Goal: Task Accomplishment & Management: Manage account settings

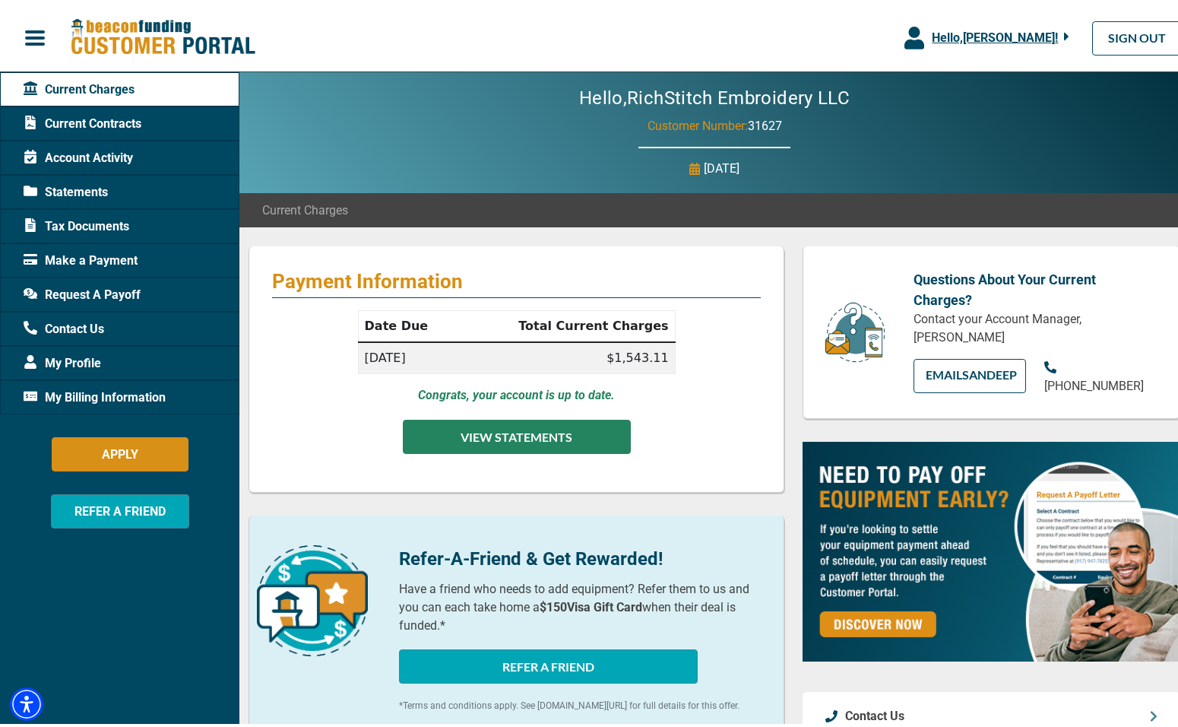
click at [512, 431] on button "VIEW STATEMENTS" at bounding box center [517, 433] width 228 height 34
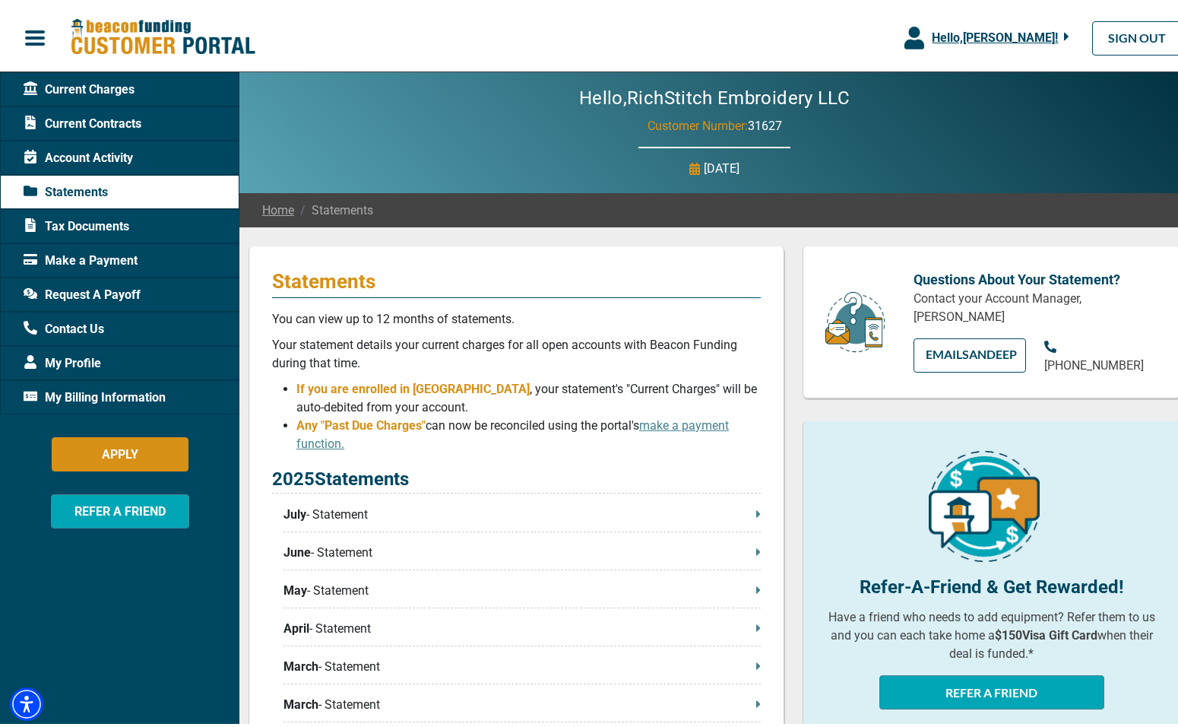
click at [86, 291] on span "Request A Payoff" at bounding box center [82, 291] width 117 height 18
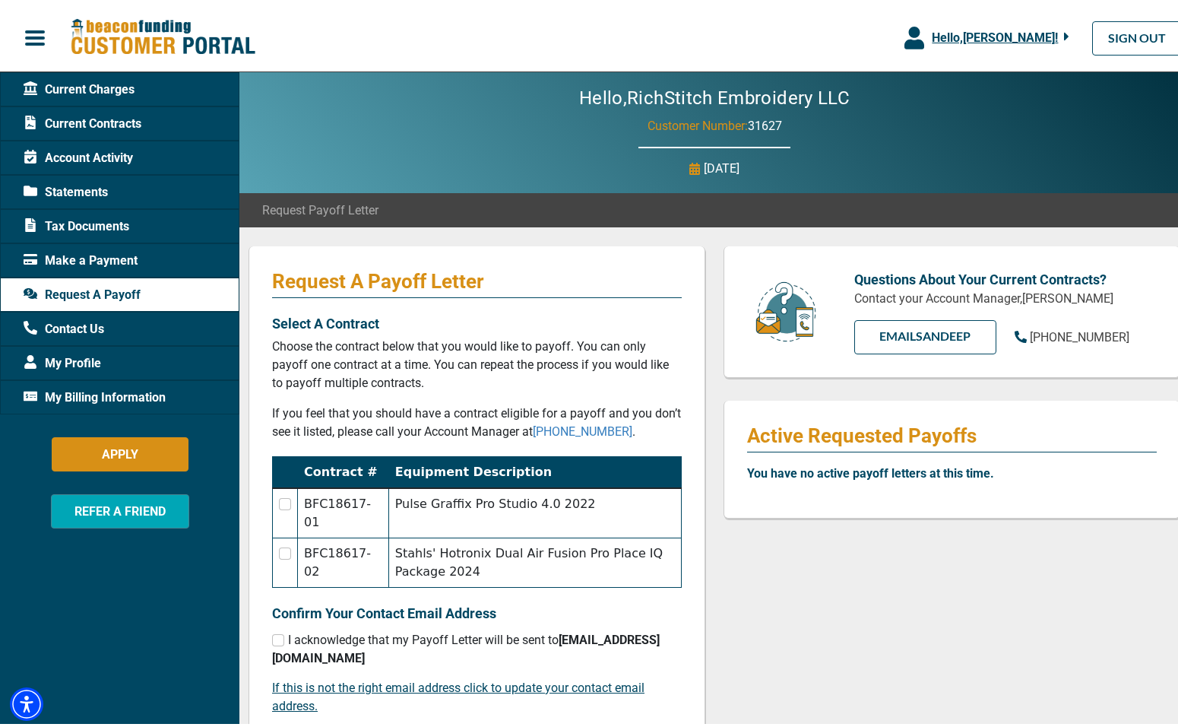
click at [103, 119] on span "Current Contracts" at bounding box center [83, 120] width 118 height 18
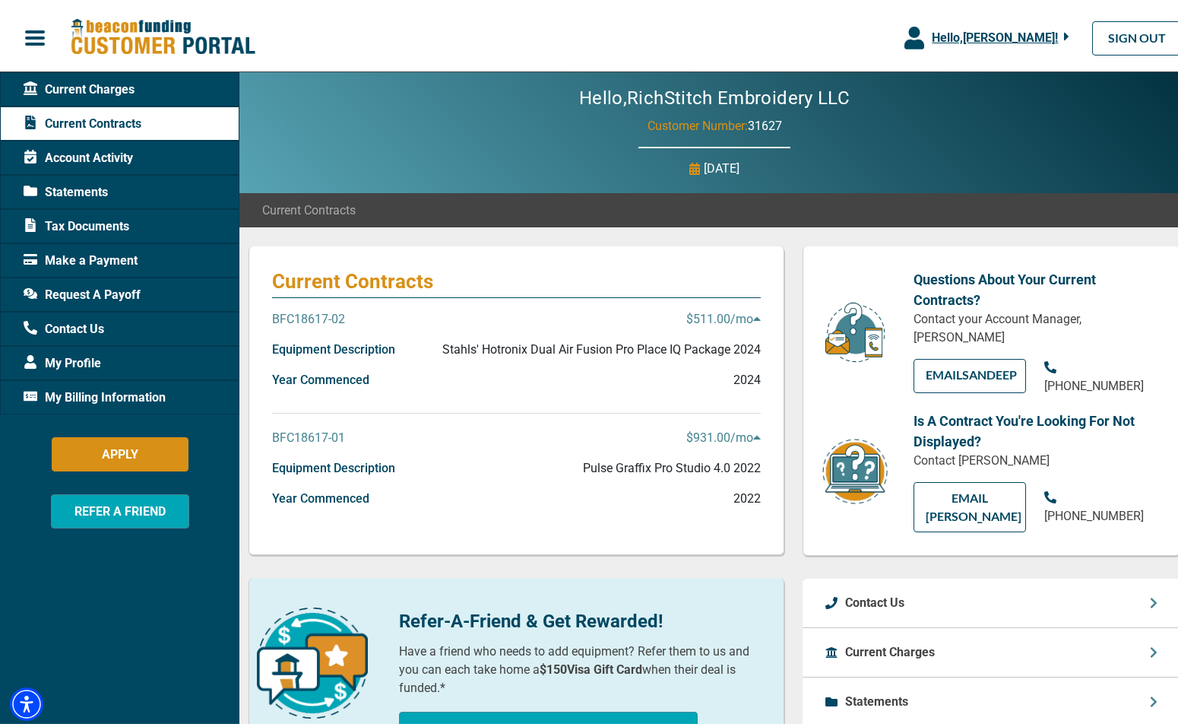
click at [751, 426] on p "$931.00 /mo" at bounding box center [723, 434] width 74 height 18
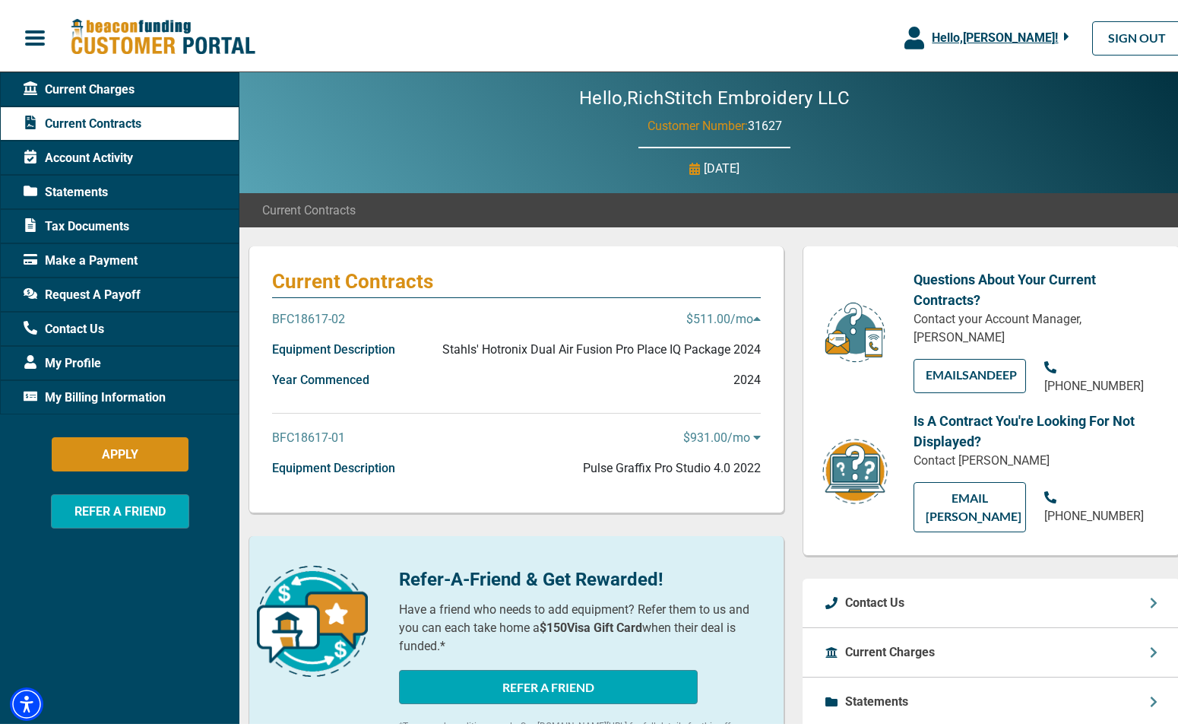
click at [751, 426] on p "$931.00 /mo" at bounding box center [722, 434] width 78 height 18
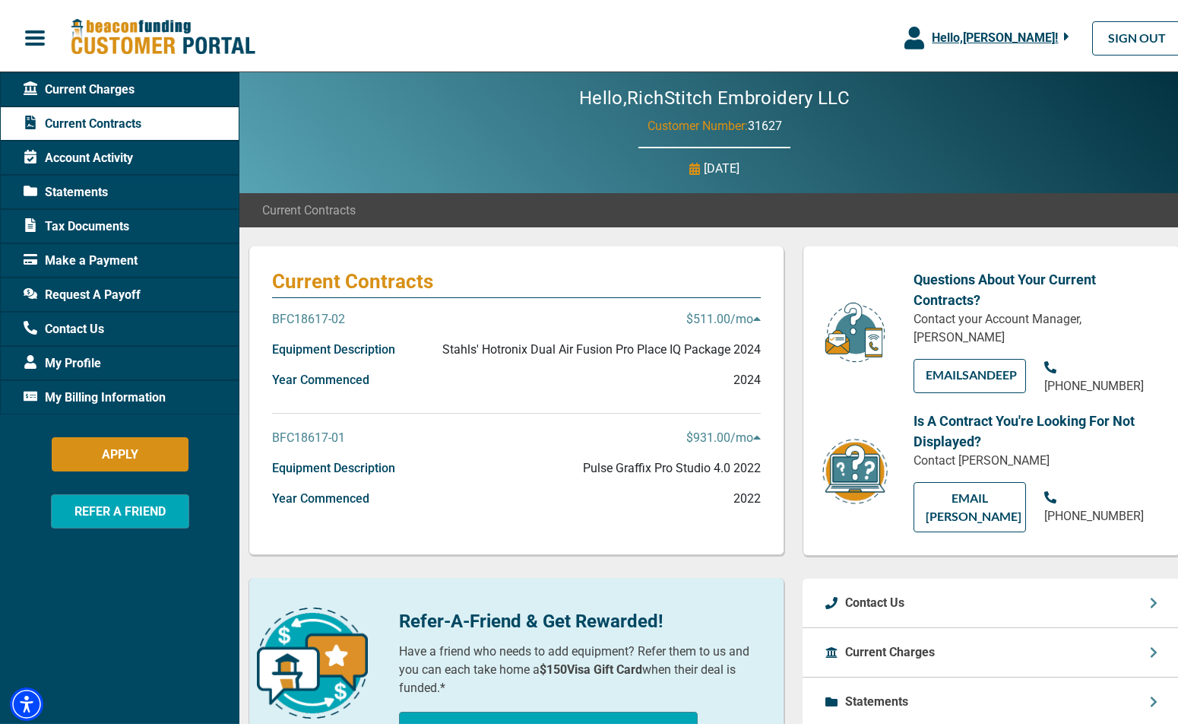
click at [632, 458] on p "Pulse Graffix Pro Studio 4.0 2022" at bounding box center [672, 464] width 178 height 18
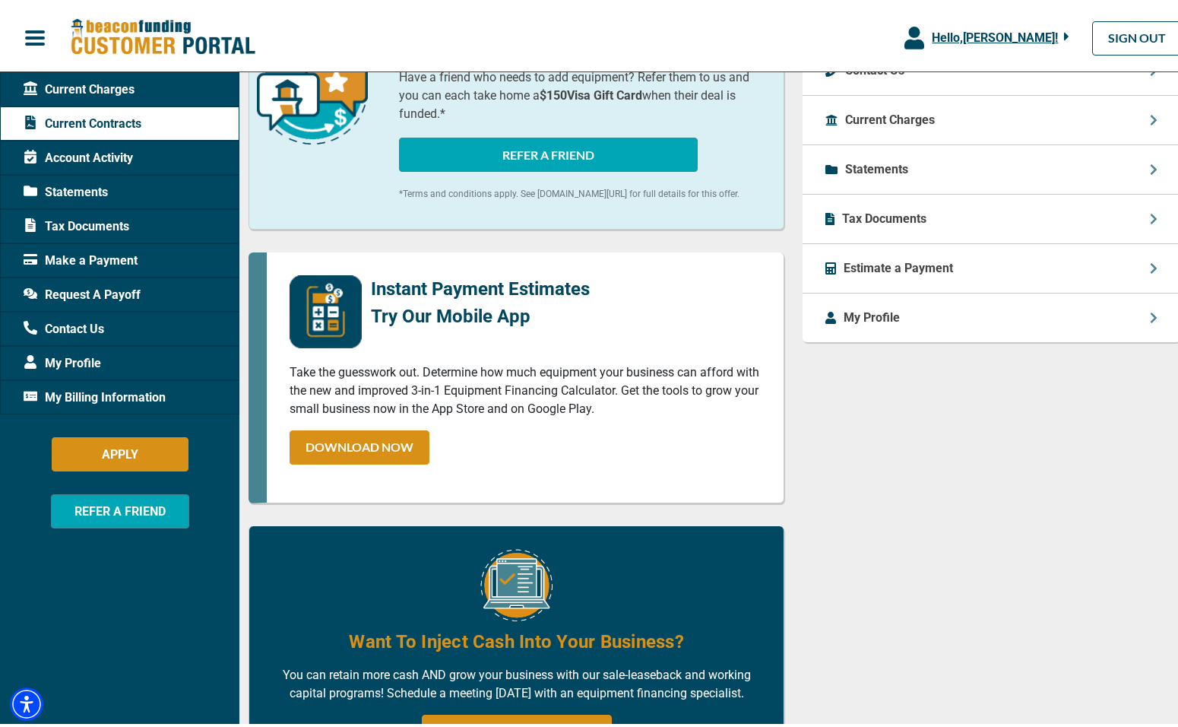
scroll to position [76, 0]
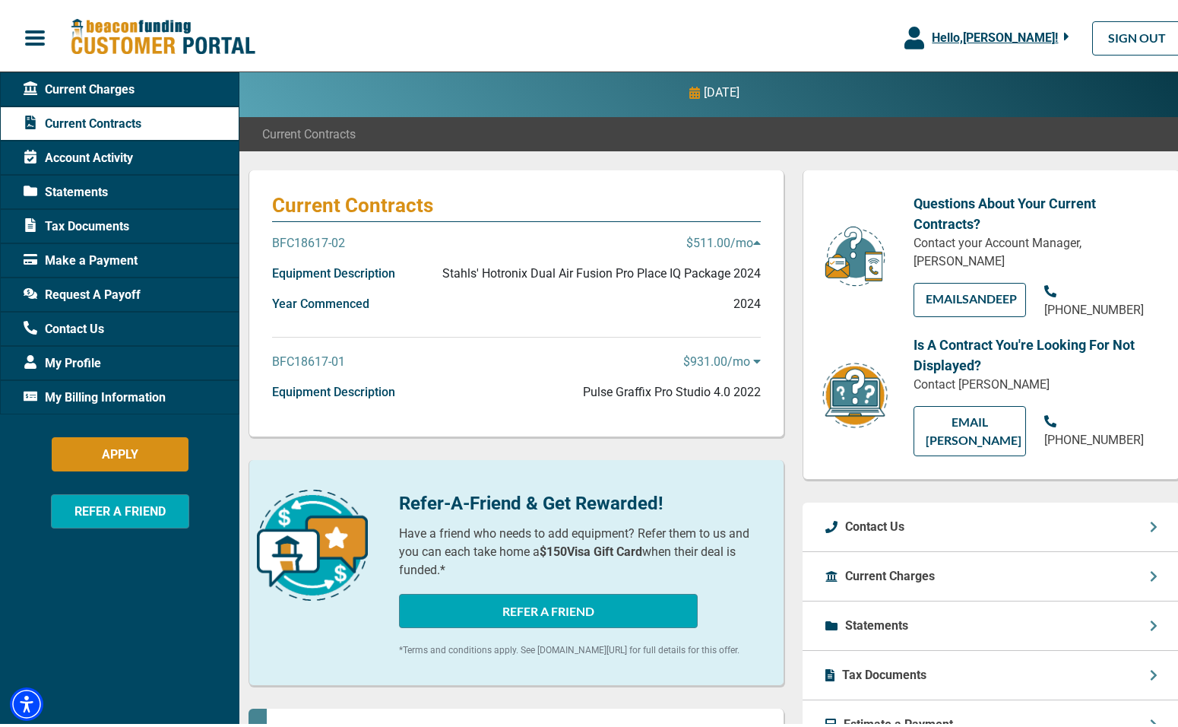
click at [322, 387] on p "Equipment Description" at bounding box center [333, 388] width 123 height 18
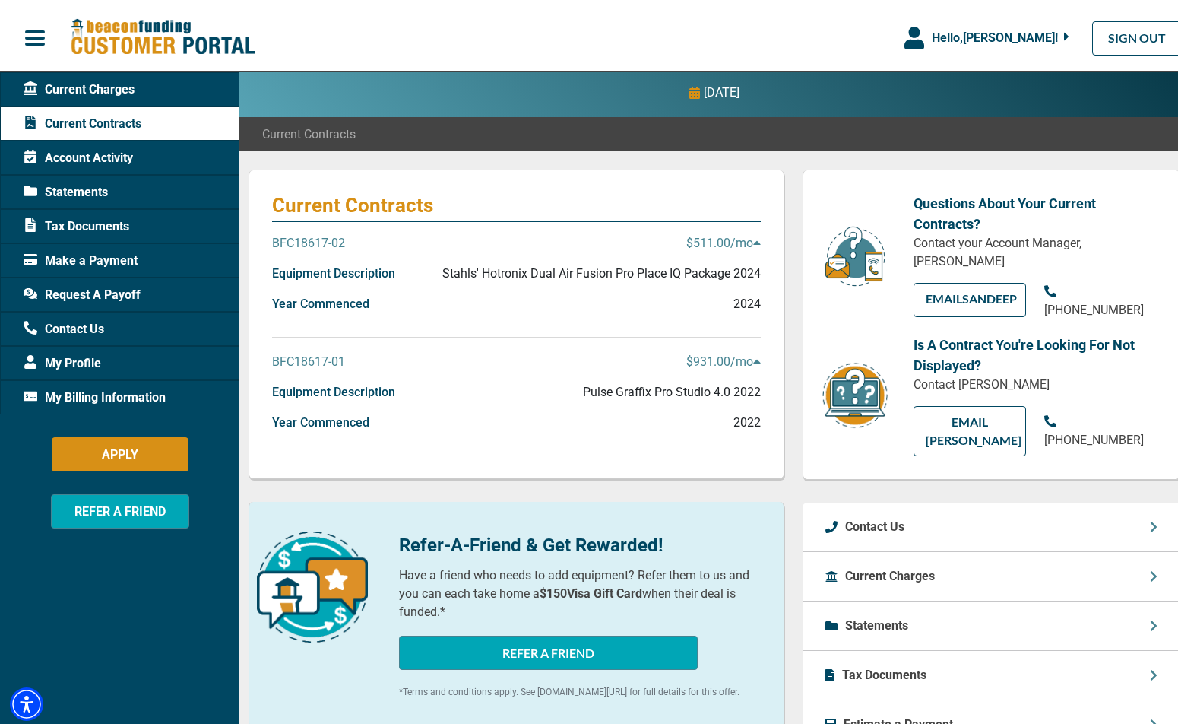
click at [70, 301] on div "Request A Payoff" at bounding box center [119, 291] width 239 height 34
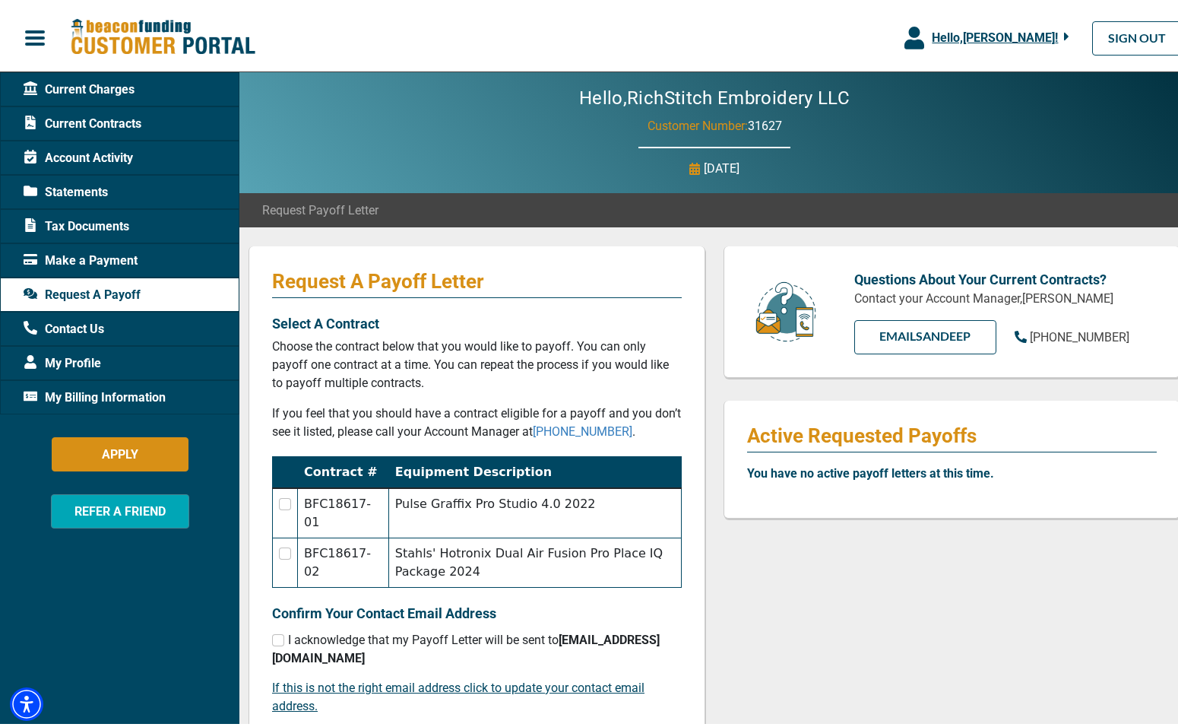
click at [280, 513] on td at bounding box center [285, 509] width 25 height 50
click at [287, 506] on td at bounding box center [285, 509] width 25 height 50
click at [289, 499] on input "checkbox" at bounding box center [285, 500] width 12 height 12
checkbox input "true"
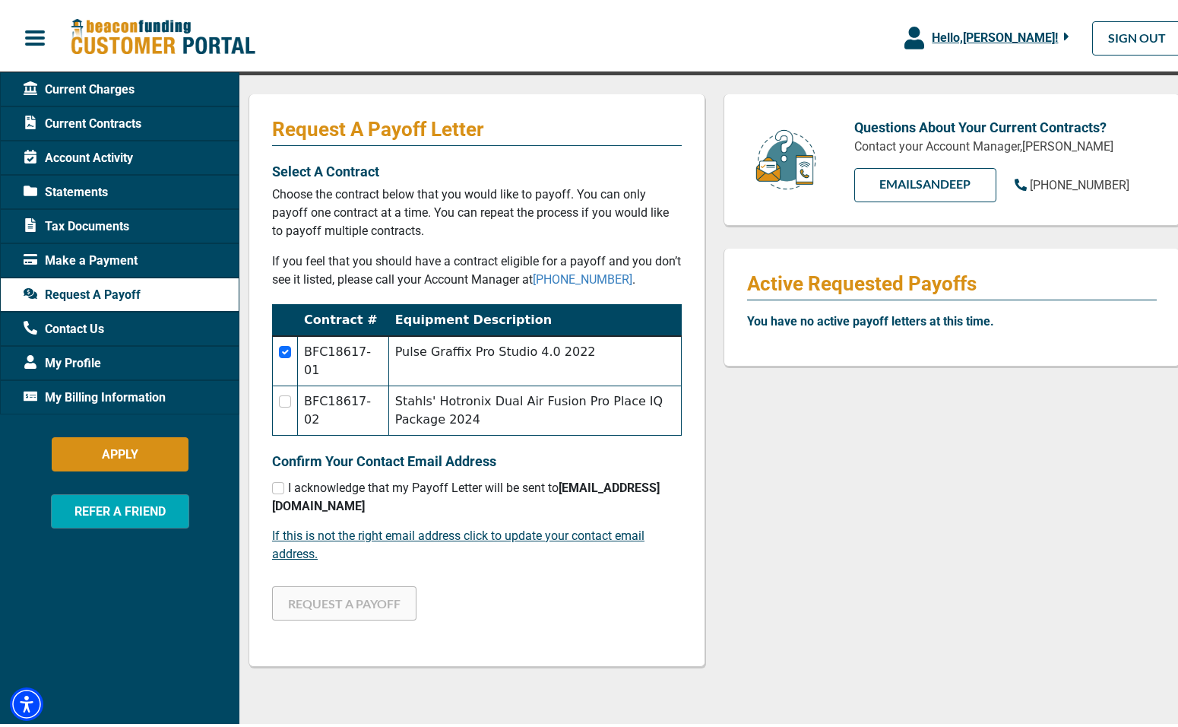
click at [288, 410] on td at bounding box center [285, 406] width 25 height 49
click at [288, 398] on input "checkbox" at bounding box center [285, 397] width 12 height 12
checkbox input "true"
checkbox input "false"
click at [280, 486] on input "checkbox" at bounding box center [278, 484] width 12 height 12
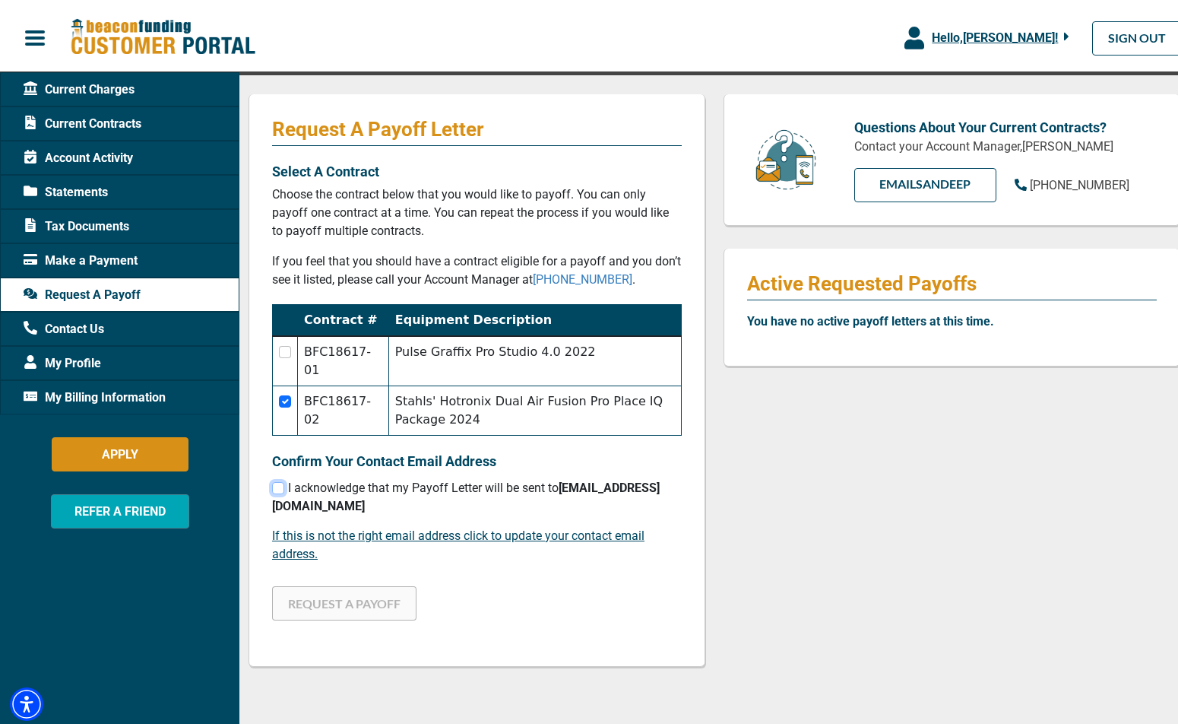
checkbox input "true"
click at [328, 594] on button "REQUEST A PAYOFF" at bounding box center [344, 599] width 144 height 34
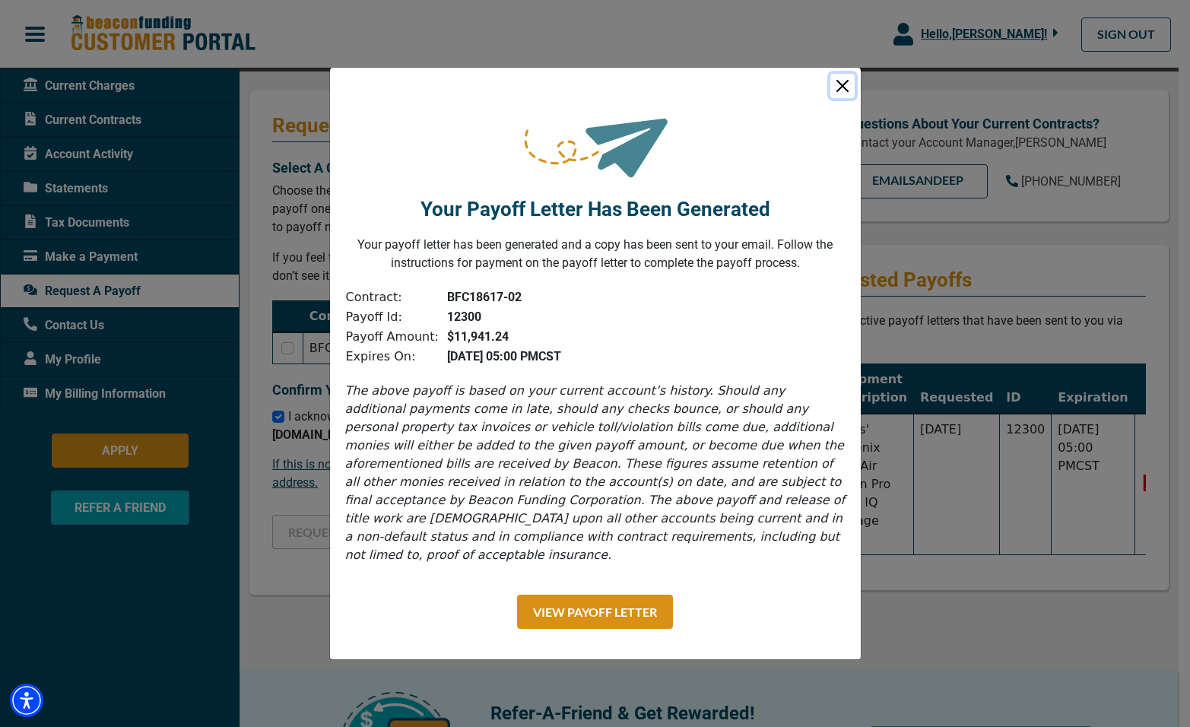
click at [839, 94] on button "Close" at bounding box center [842, 86] width 24 height 24
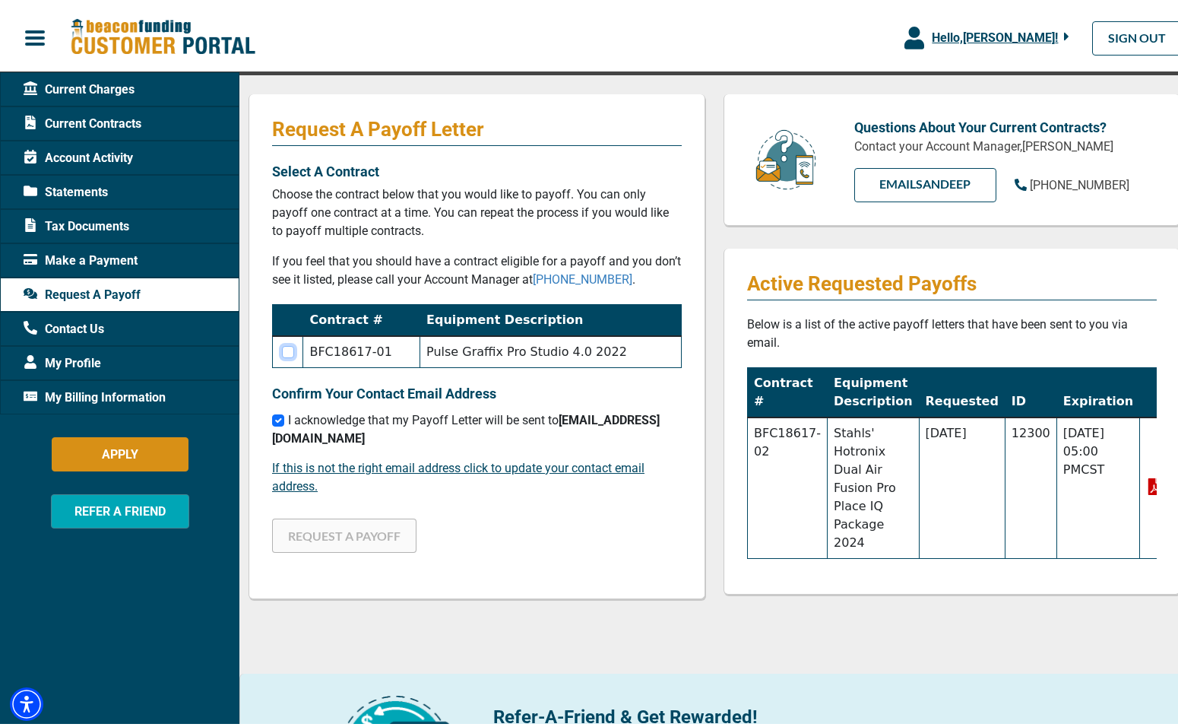
click at [293, 350] on input "checkbox" at bounding box center [288, 348] width 12 height 12
checkbox input "true"
click at [315, 531] on button "REQUEST A PAYOFF" at bounding box center [344, 532] width 144 height 34
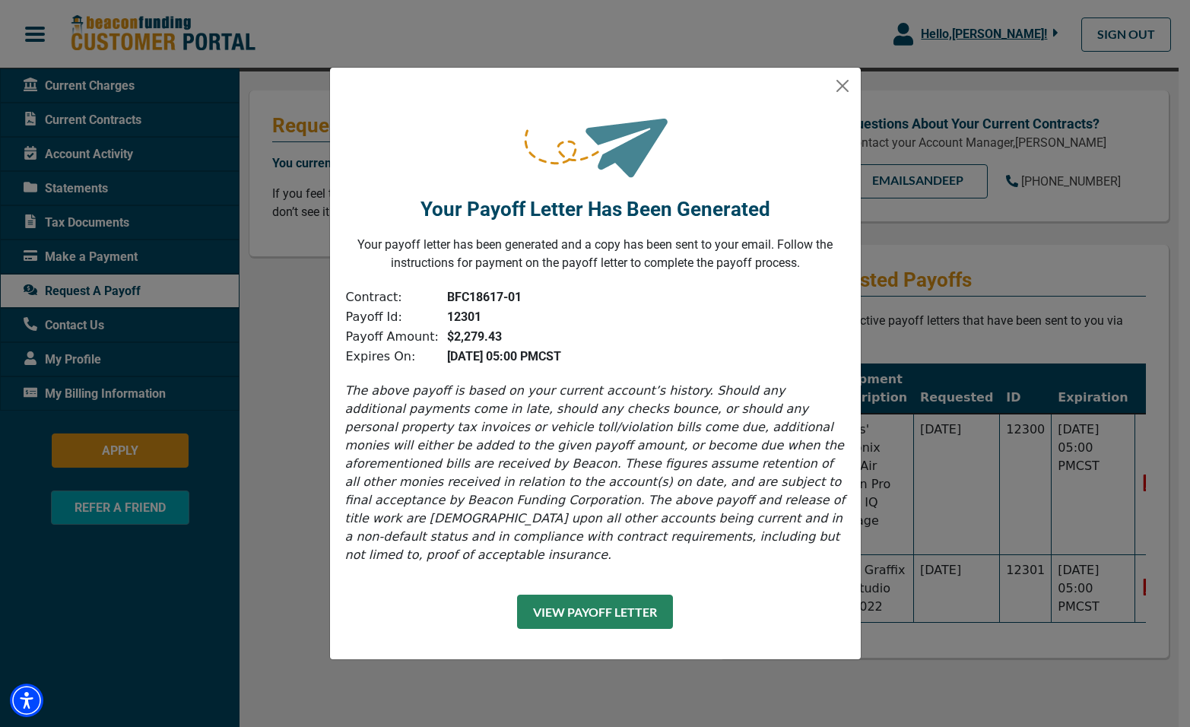
click at [572, 605] on button "View Payoff Letter" at bounding box center [595, 611] width 156 height 34
click at [849, 100] on div "Your Payoff Letter Has Been Generated Your payoff letter has been generated and…" at bounding box center [595, 189] width 531 height 195
click at [849, 98] on button "Close" at bounding box center [842, 86] width 24 height 24
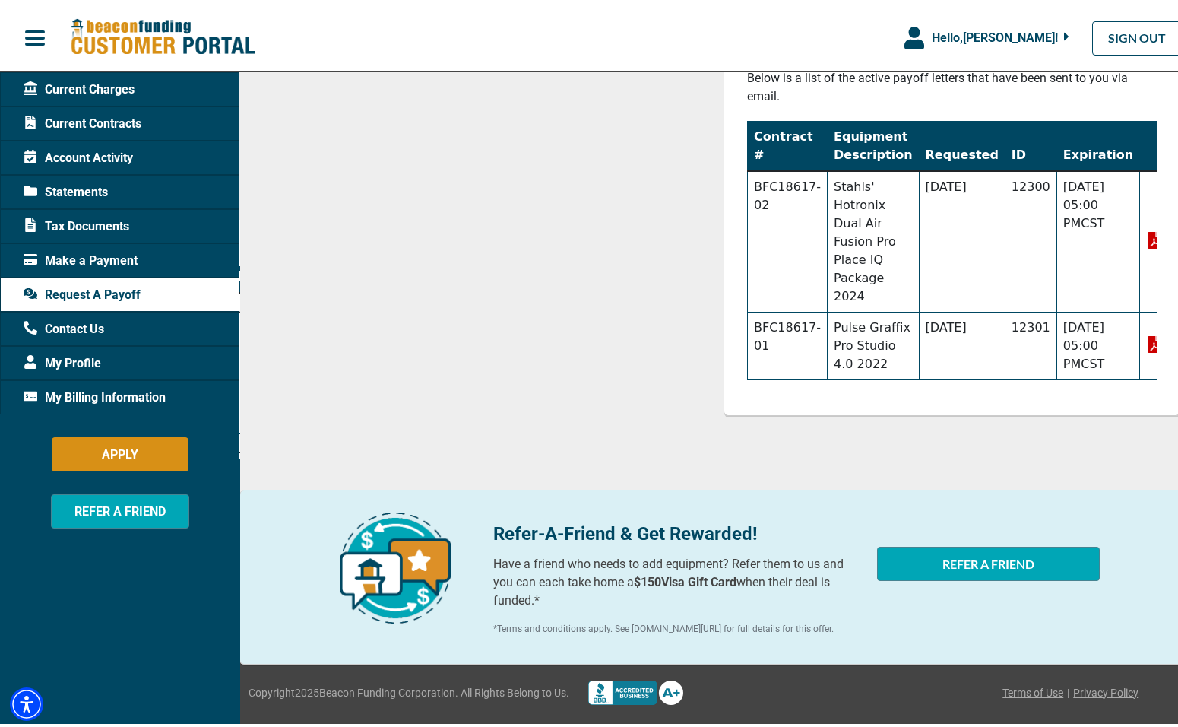
scroll to position [278, 0]
